Goal: Find specific page/section: Find specific page/section

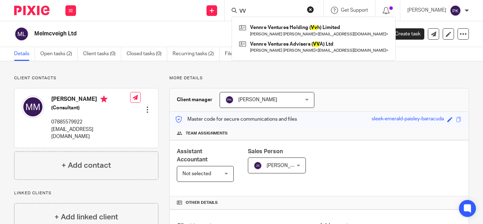
click at [270, 10] on input "VV" at bounding box center [271, 11] width 64 height 6
type input "V"
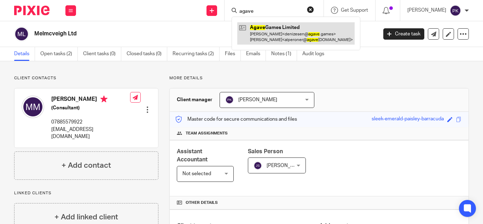
type input "agave"
click at [278, 33] on link at bounding box center [295, 33] width 117 height 22
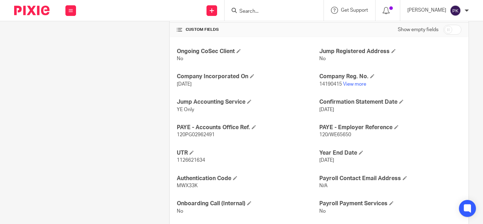
scroll to position [252, 0]
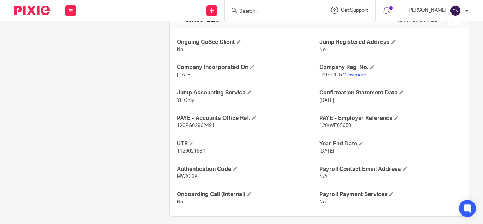
click at [345, 74] on link "View more" at bounding box center [354, 74] width 23 height 5
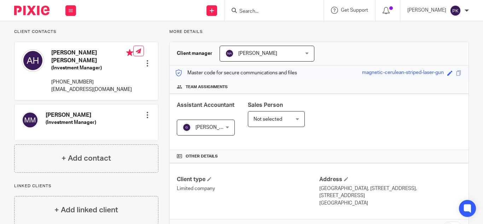
scroll to position [46, 0]
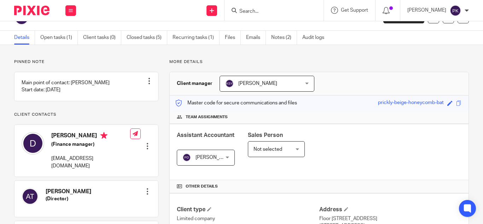
scroll to position [16, 0]
click at [276, 36] on link "Notes (2)" at bounding box center [284, 38] width 26 height 14
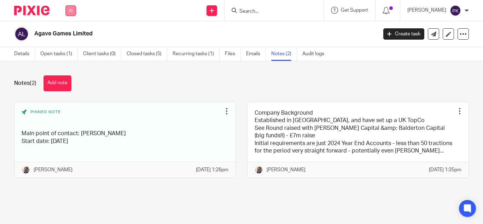
click at [72, 7] on button at bounding box center [70, 10] width 11 height 11
click at [72, 31] on link "Work" at bounding box center [66, 32] width 11 height 5
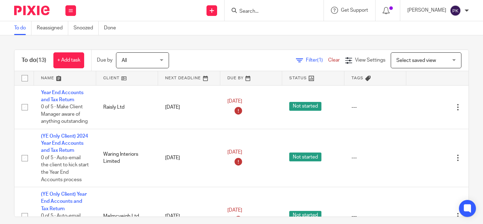
click at [242, 11] on input "Search" at bounding box center [271, 11] width 64 height 6
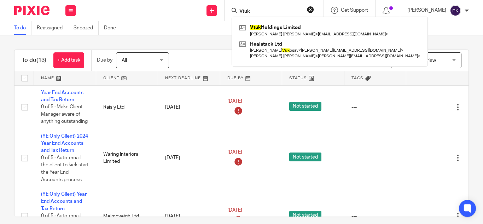
type input "Vtuk"
click at [266, 35] on link at bounding box center [329, 30] width 185 height 16
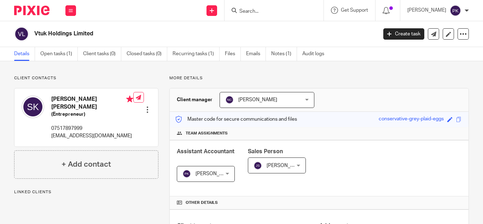
scroll to position [108, 0]
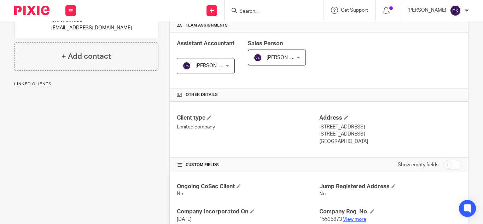
click at [351, 219] on link "View more" at bounding box center [354, 219] width 23 height 5
click at [245, 15] on div at bounding box center [273, 10] width 99 height 21
click at [245, 12] on input "Search" at bounding box center [271, 11] width 64 height 6
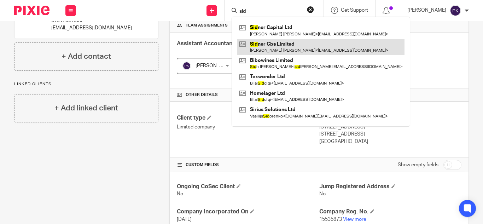
type input "sid"
click at [272, 42] on link at bounding box center [320, 47] width 167 height 16
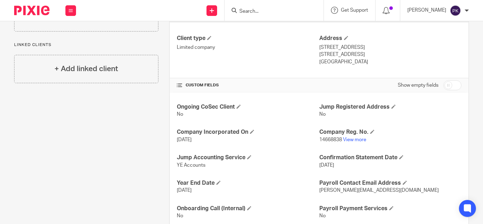
scroll to position [208, 0]
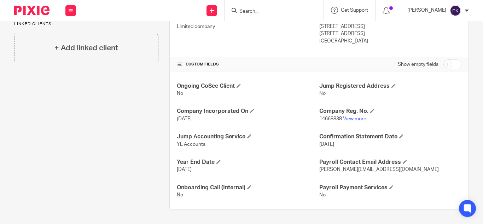
click at [353, 121] on link "View more" at bounding box center [354, 118] width 23 height 5
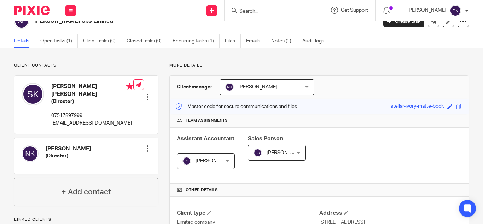
scroll to position [0, 0]
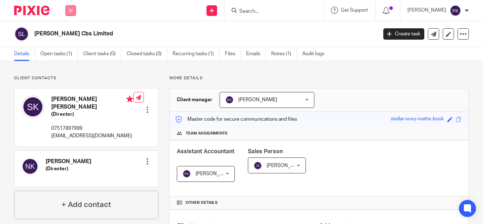
click at [75, 13] on button at bounding box center [70, 10] width 11 height 11
click at [70, 30] on li "Work" at bounding box center [70, 33] width 19 height 10
click at [70, 33] on link "Work" at bounding box center [66, 32] width 11 height 5
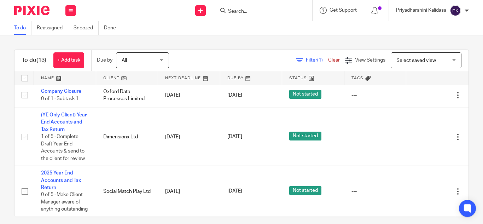
scroll to position [596, 0]
click at [236, 8] on form at bounding box center [264, 10] width 75 height 9
click at [242, 10] on input "Search" at bounding box center [259, 11] width 64 height 6
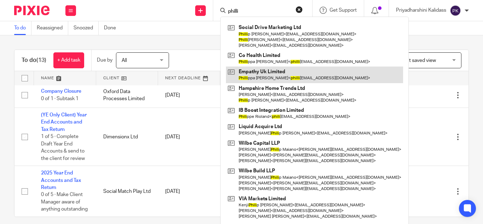
type input "philli"
click at [280, 71] on link at bounding box center [314, 74] width 177 height 16
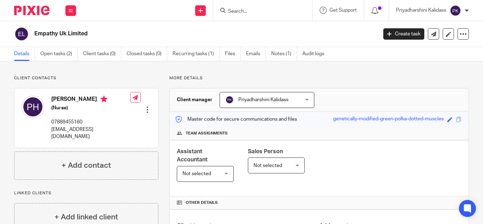
click at [242, 14] on input "Search" at bounding box center [259, 11] width 64 height 6
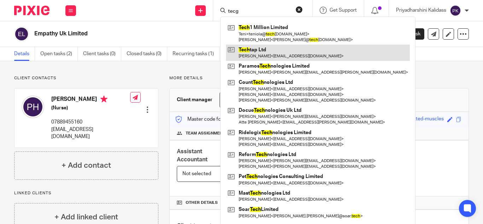
type input "tecg"
click at [253, 47] on link at bounding box center [318, 53] width 184 height 16
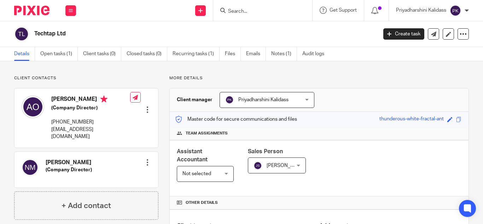
scroll to position [220, 0]
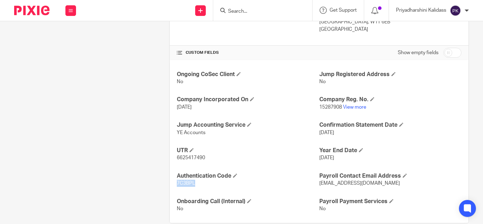
drag, startPoint x: 195, startPoint y: 181, endPoint x: 170, endPoint y: 182, distance: 24.7
click at [170, 182] on div "Ongoing CoSec Client No Jump Registered Address No Company Incorporated On 15 N…" at bounding box center [319, 141] width 299 height 163
copy span "7C3BPL"
click at [234, 11] on input "Search" at bounding box center [259, 11] width 64 height 6
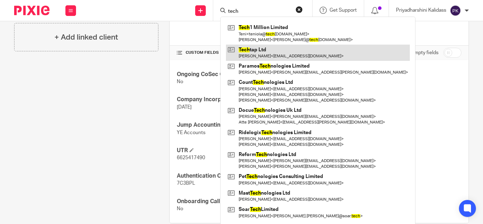
type input "tech"
click at [282, 48] on link at bounding box center [318, 53] width 184 height 16
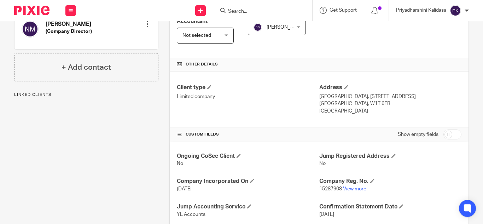
scroll to position [149, 0]
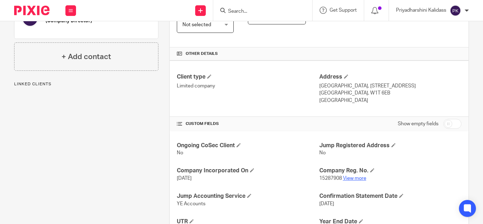
click at [359, 179] on link "View more" at bounding box center [354, 178] width 23 height 5
click at [273, 9] on input "Search" at bounding box center [259, 11] width 64 height 6
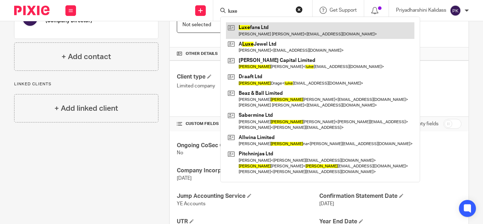
type input "luxe"
click at [271, 27] on link at bounding box center [320, 30] width 188 height 16
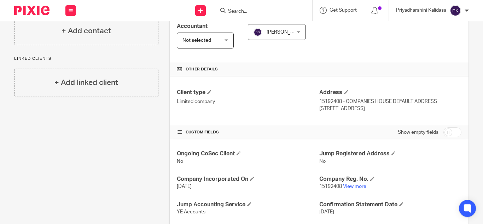
scroll to position [136, 0]
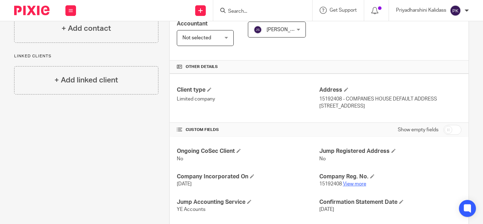
click at [353, 183] on link "View more" at bounding box center [354, 183] width 23 height 5
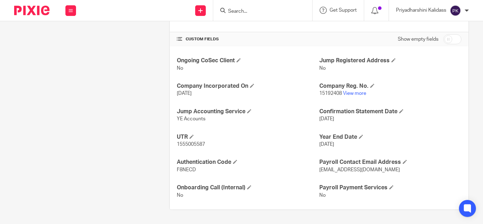
scroll to position [226, 0]
drag, startPoint x: 199, startPoint y: 170, endPoint x: 167, endPoint y: 168, distance: 31.9
click at [167, 168] on div "More details Client manager Priyadharshini Kalidass Priyadharshini Kalidass Aas…" at bounding box center [313, 29] width 310 height 360
copy span "F8NECD"
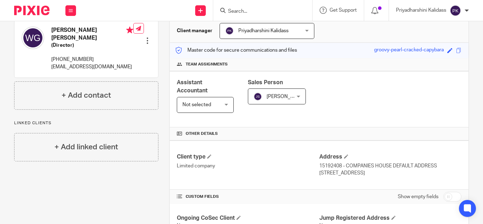
scroll to position [0, 0]
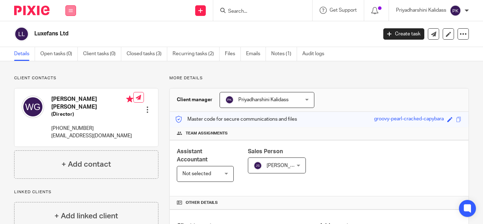
click at [67, 10] on button at bounding box center [70, 10] width 11 height 11
click at [63, 31] on link "Work" at bounding box center [66, 32] width 11 height 5
